Goal: Transaction & Acquisition: Purchase product/service

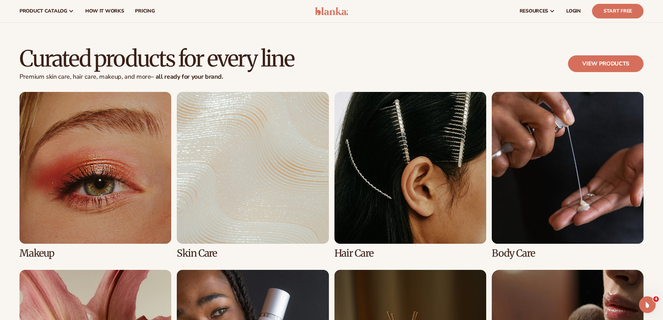
scroll to position [1288, 0]
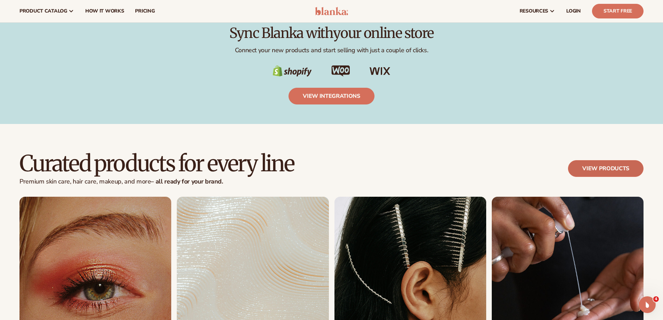
click at [593, 173] on link "View products" at bounding box center [606, 168] width 76 height 17
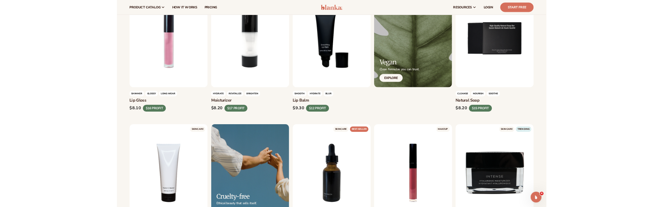
scroll to position [174, 0]
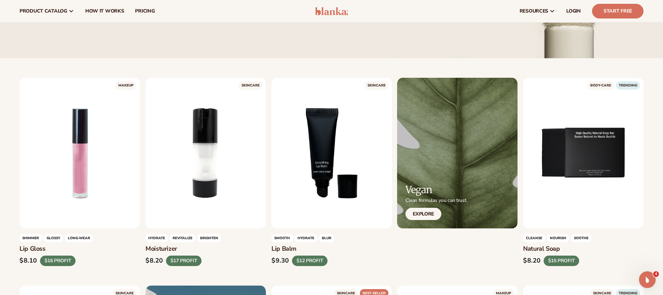
drag, startPoint x: 575, startPoint y: 209, endPoint x: 414, endPoint y: 62, distance: 218.1
click at [530, 249] on h3 "Natural Soap" at bounding box center [583, 249] width 120 height 8
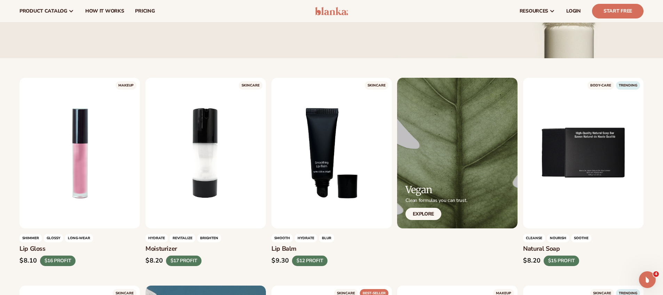
copy div "Natural Soap"
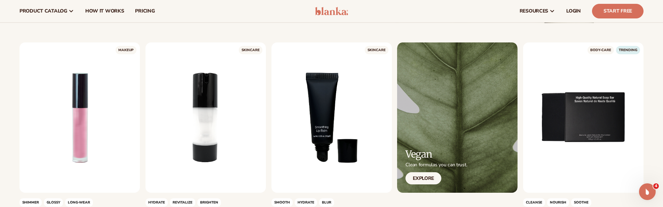
scroll to position [209, 0]
